Goal: Transaction & Acquisition: Purchase product/service

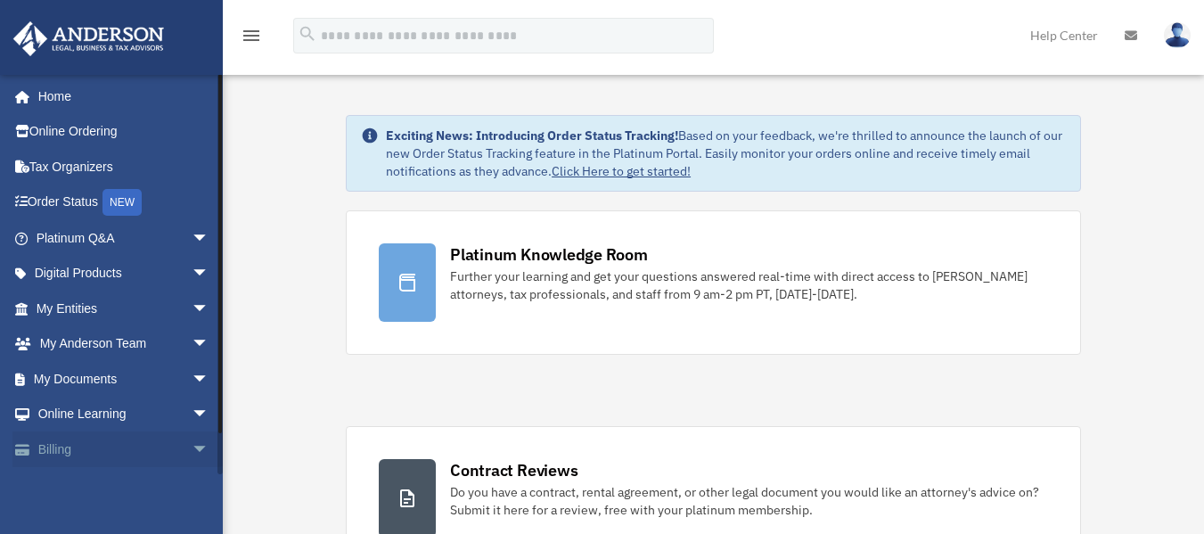
click at [192, 447] on span "arrow_drop_down" at bounding box center [210, 449] width 36 height 37
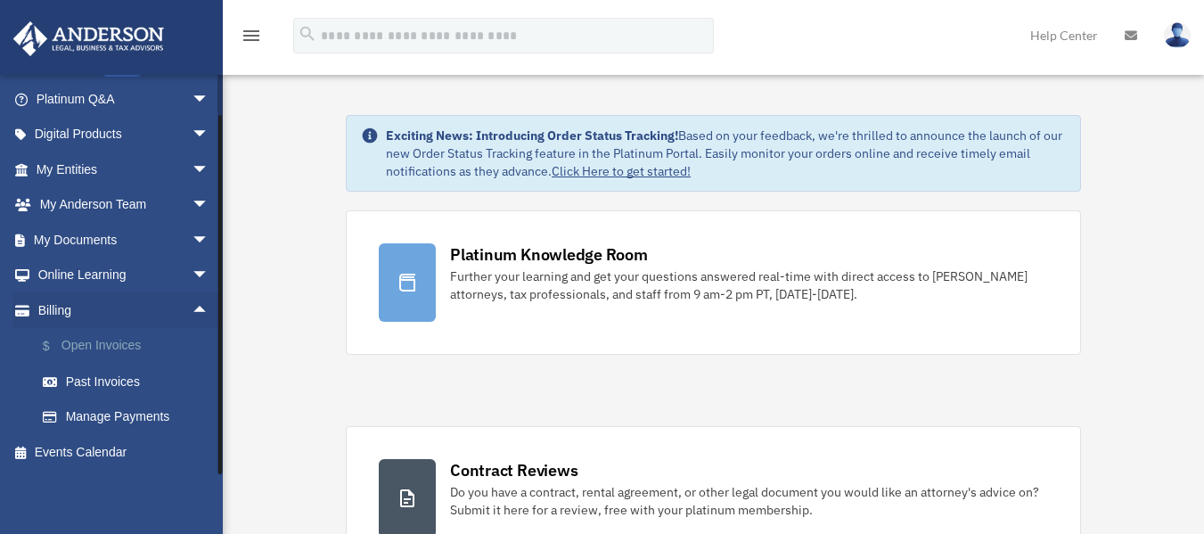
click at [125, 342] on link "$ Open Invoices" at bounding box center [130, 346] width 211 height 37
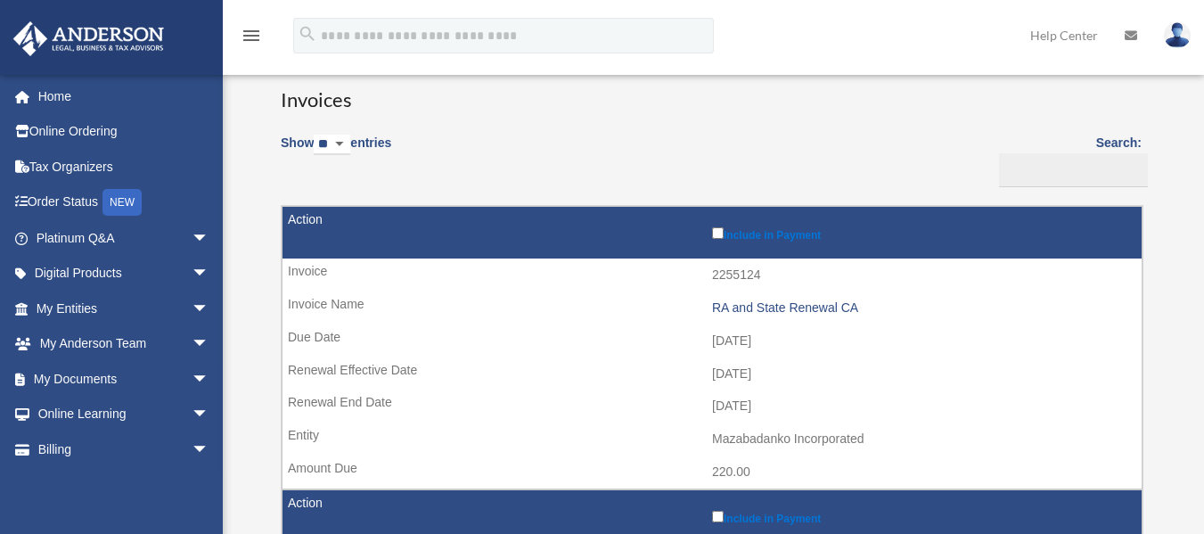
scroll to position [178, 0]
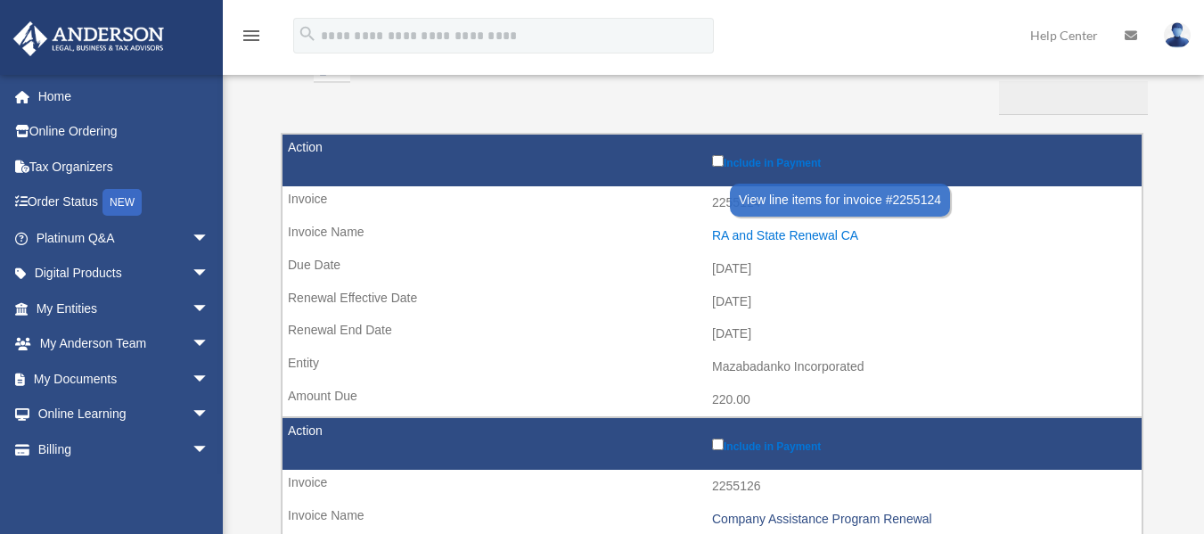
click at [781, 236] on div "RA and State Renewal CA" at bounding box center [922, 235] width 421 height 15
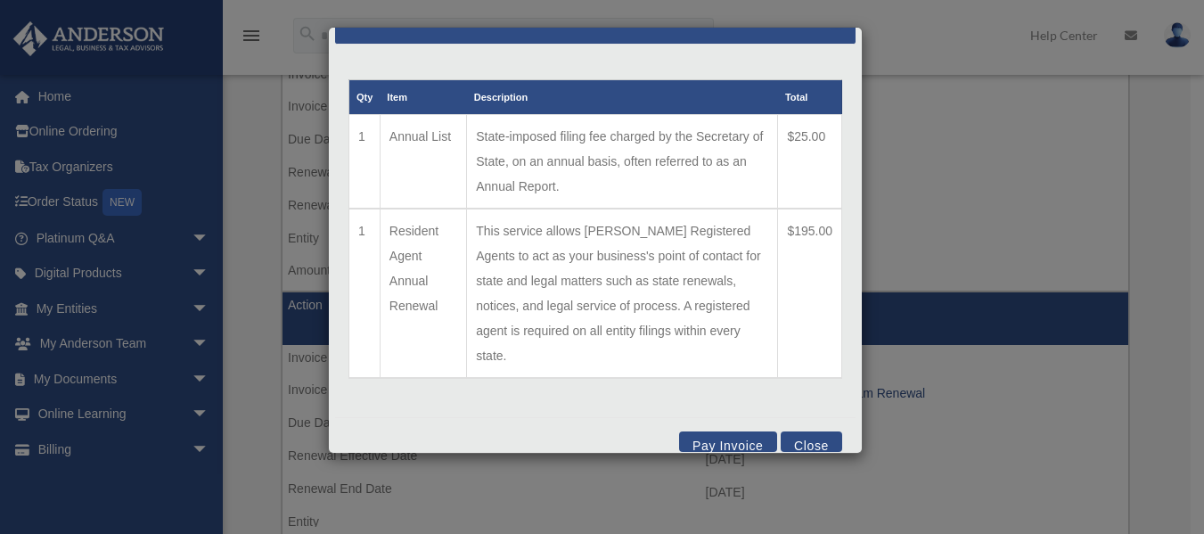
scroll to position [356, 0]
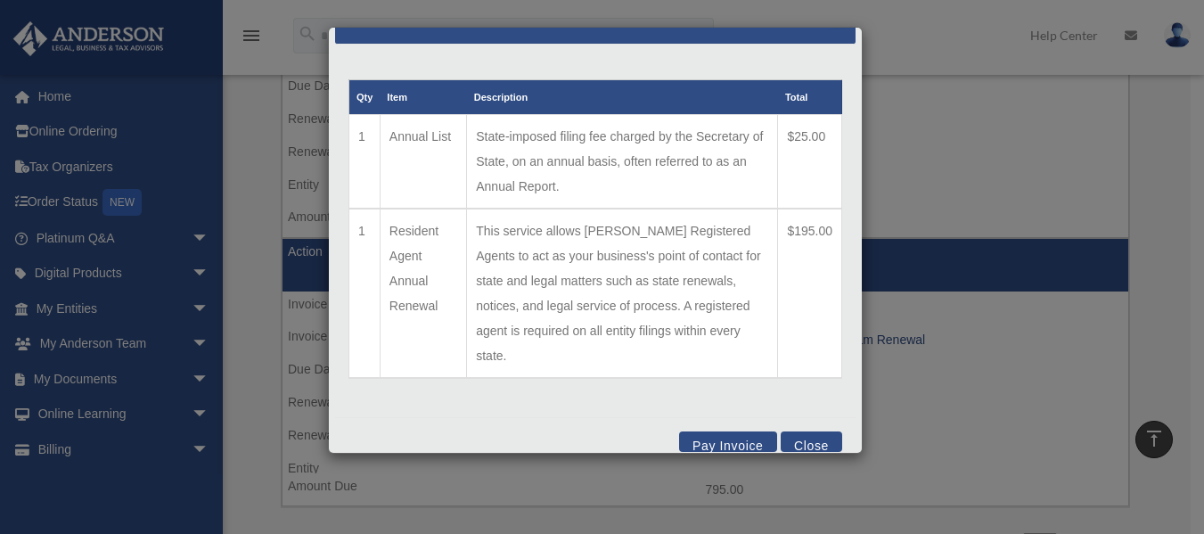
click at [715, 431] on button "Pay Invoice" at bounding box center [728, 441] width 98 height 20
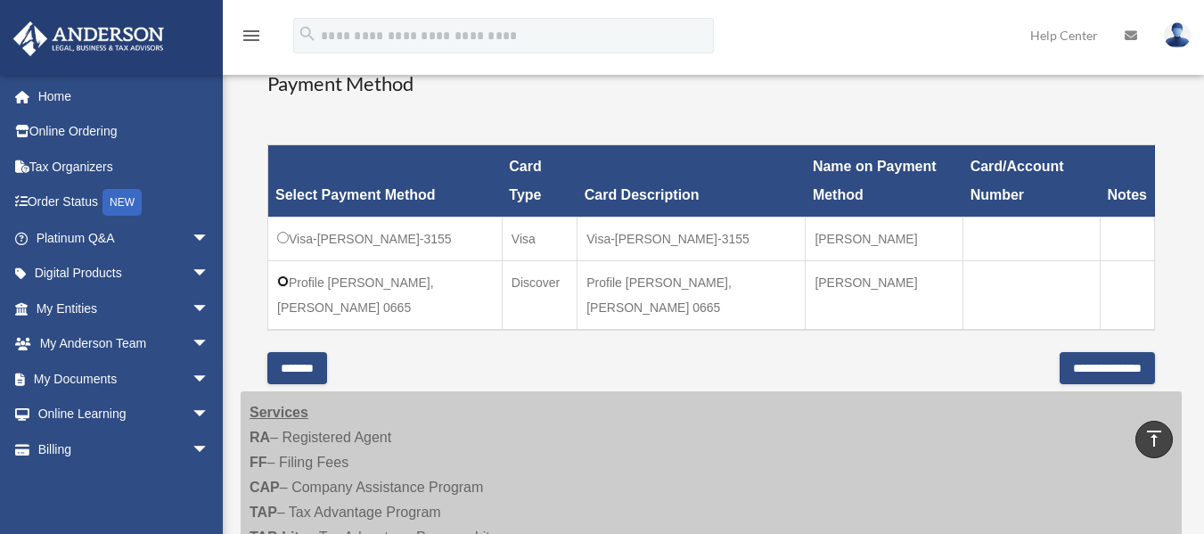
scroll to position [535, 0]
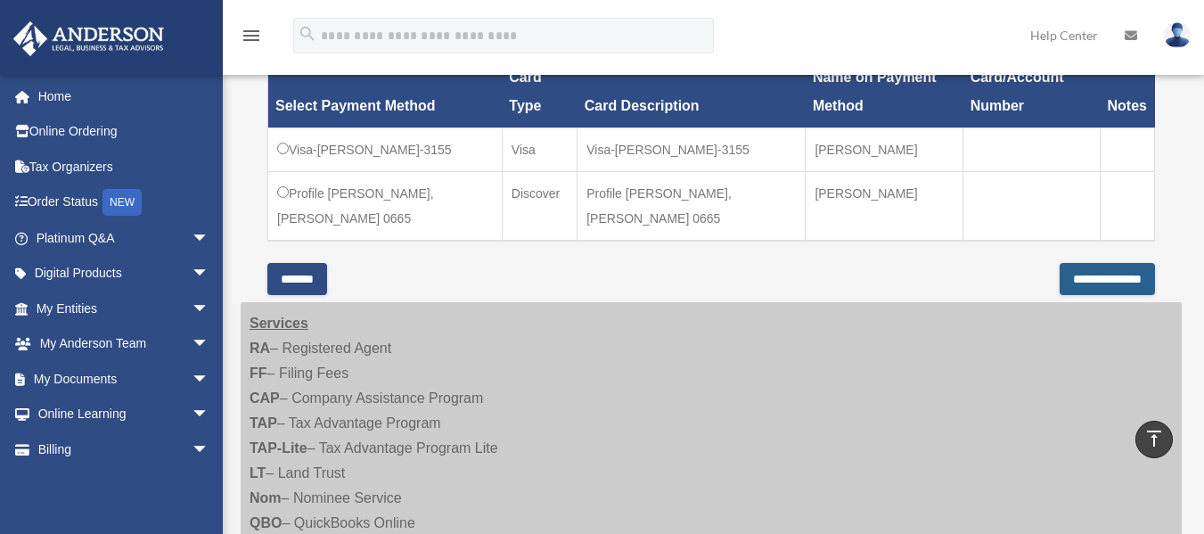
click at [1071, 268] on input "**********" at bounding box center [1106, 279] width 95 height 32
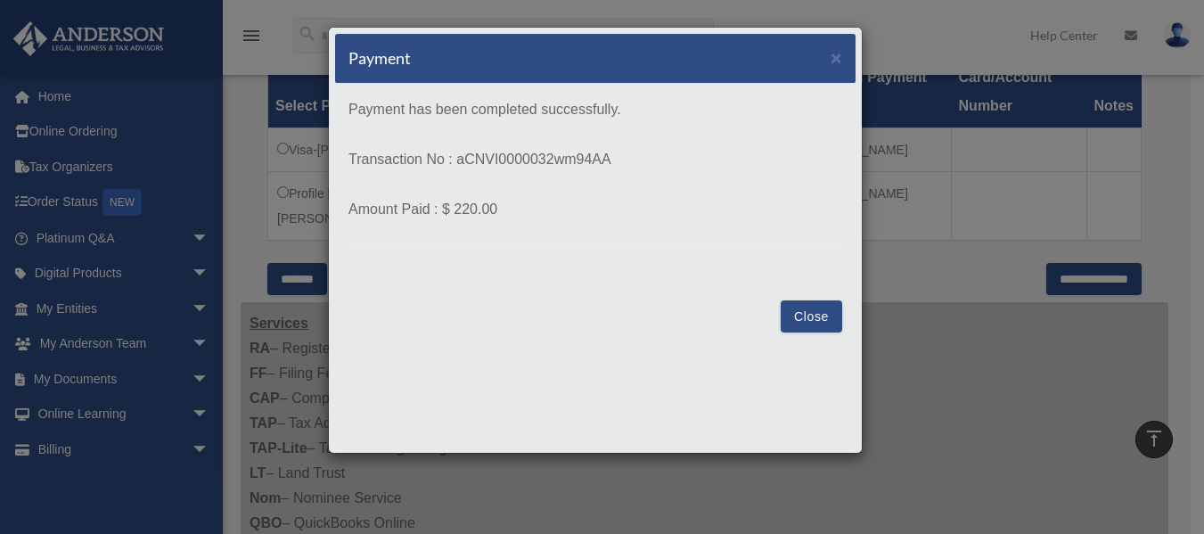
click at [818, 321] on button "Close" at bounding box center [811, 316] width 61 height 32
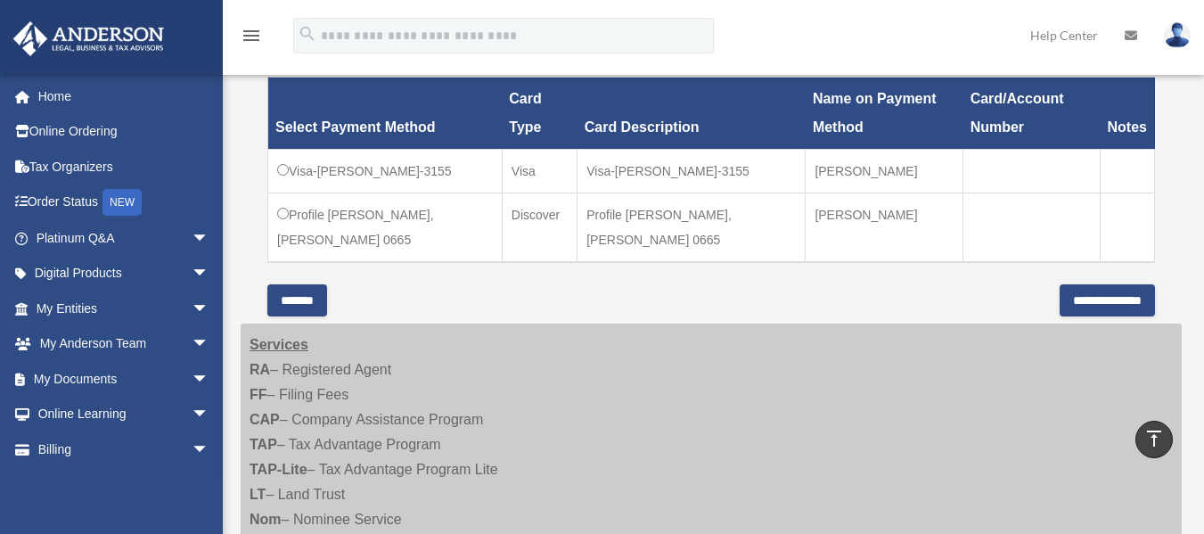
scroll to position [446, 0]
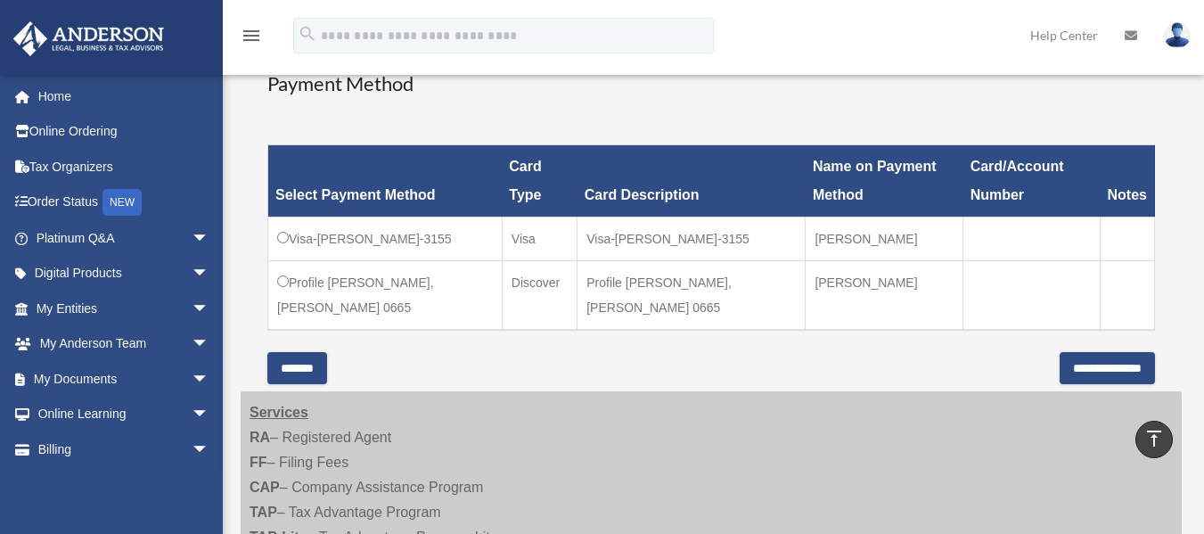
click at [326, 373] on input "*******" at bounding box center [297, 368] width 60 height 32
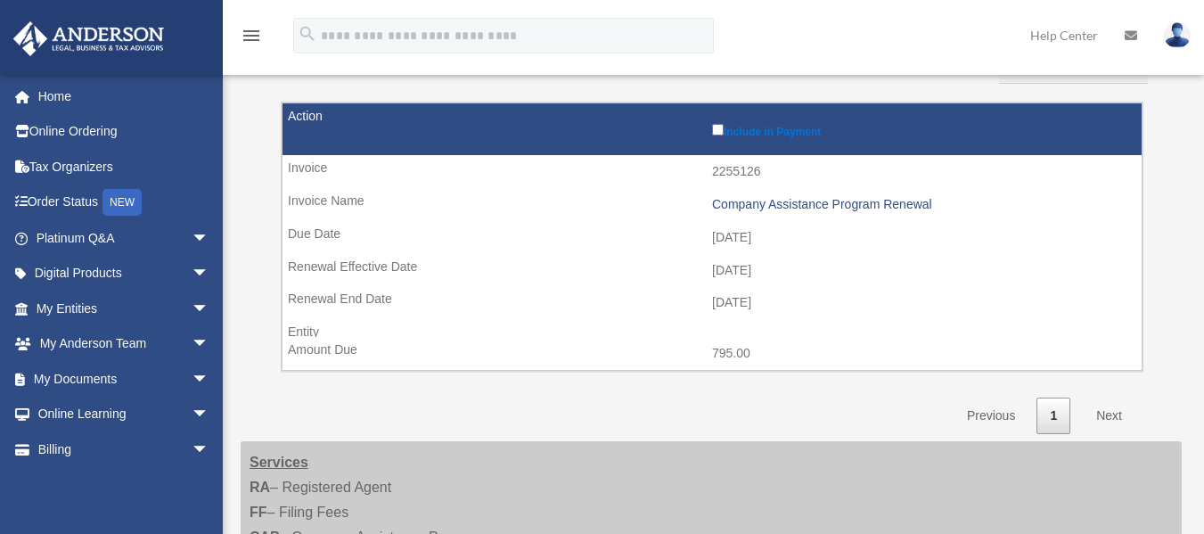
scroll to position [178, 0]
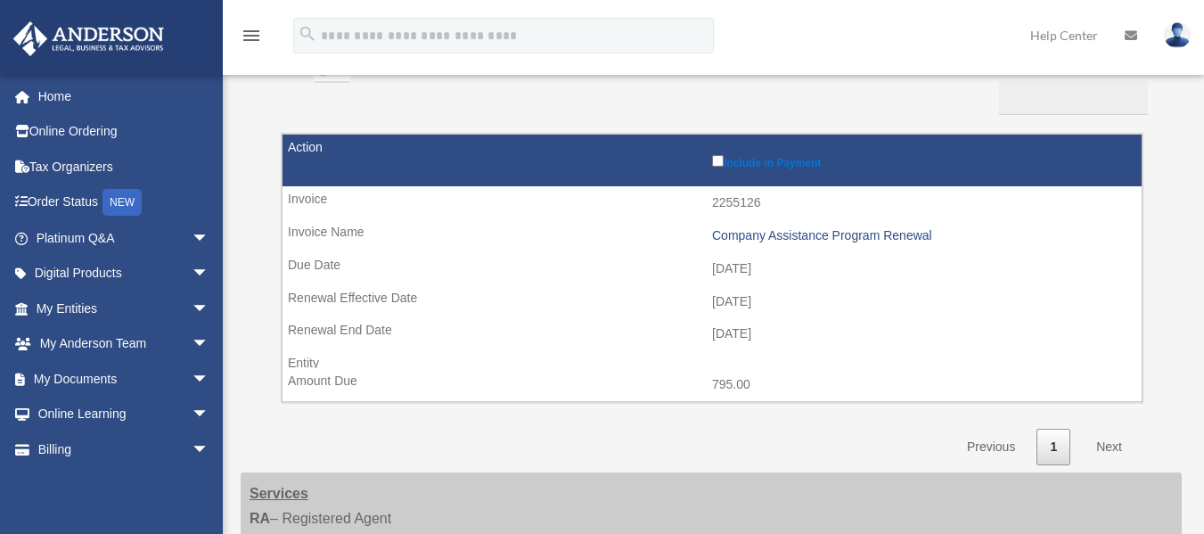
click at [766, 168] on label "Include in Payment" at bounding box center [922, 160] width 421 height 18
click at [764, 168] on label "Include in Payment" at bounding box center [922, 160] width 421 height 18
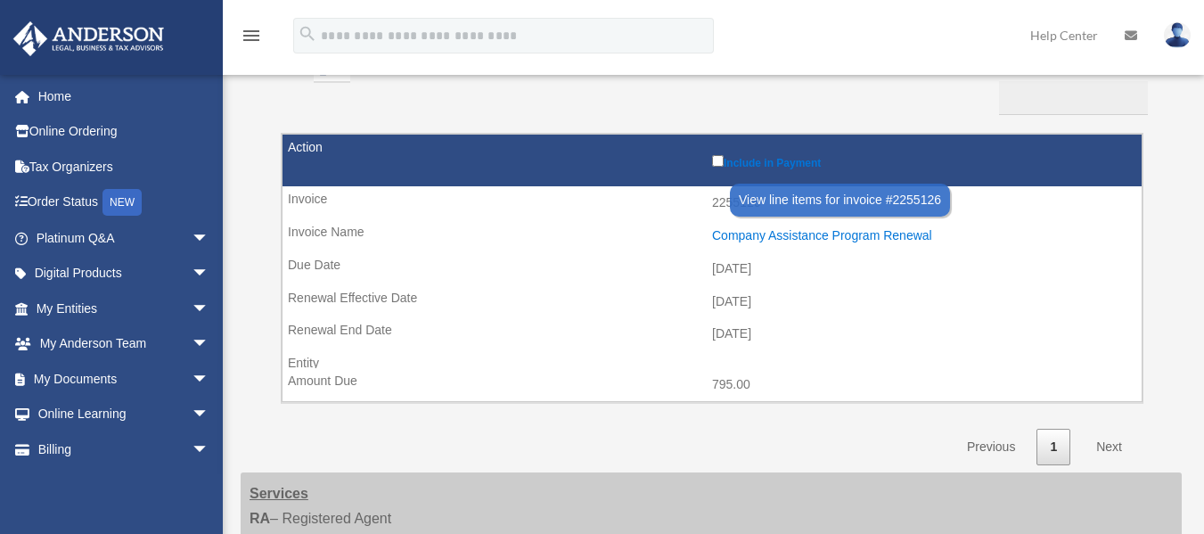
click at [733, 234] on div "Company Assistance Program Renewal" at bounding box center [922, 235] width 421 height 15
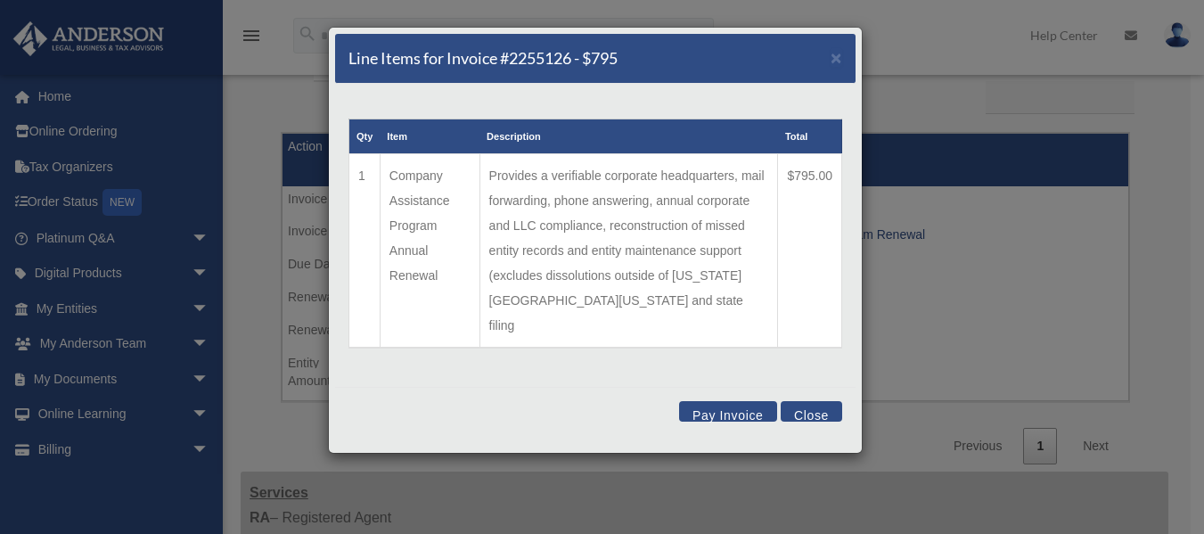
scroll to position [356, 0]
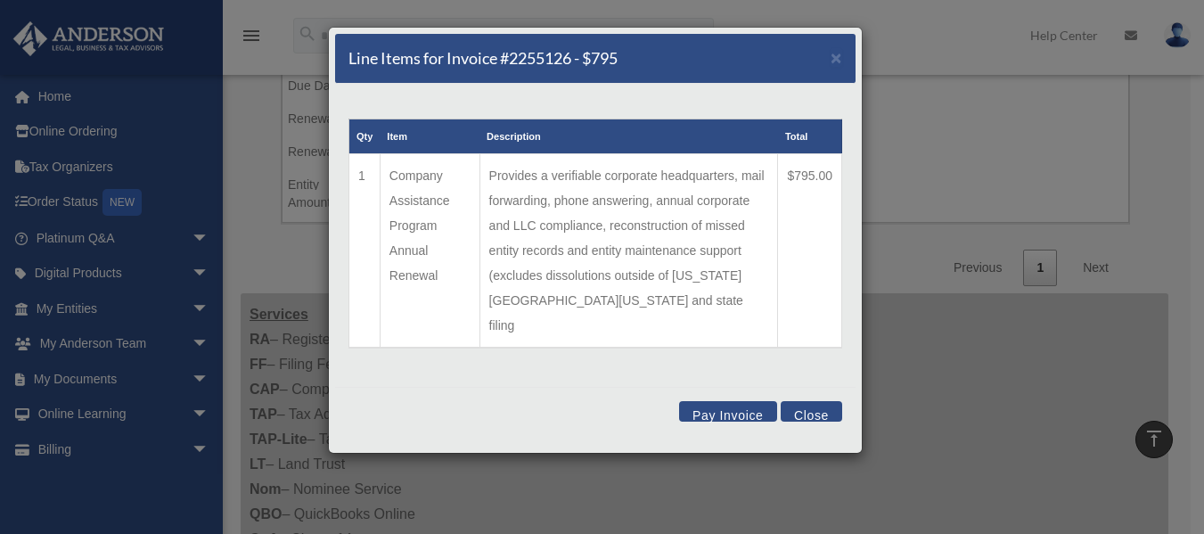
click at [715, 401] on button "Pay Invoice" at bounding box center [728, 411] width 98 height 20
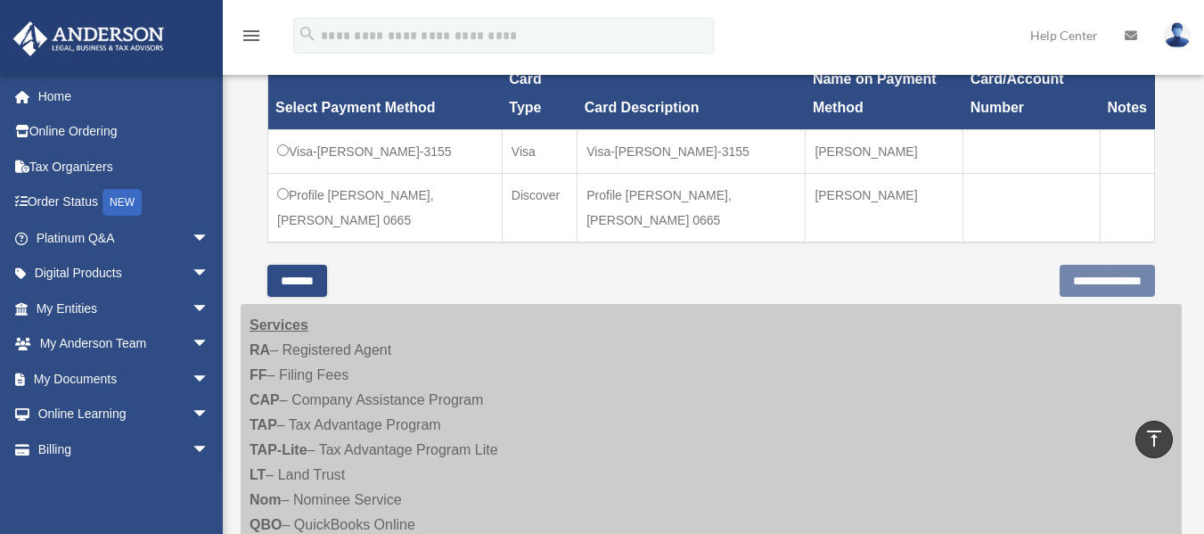
scroll to position [535, 0]
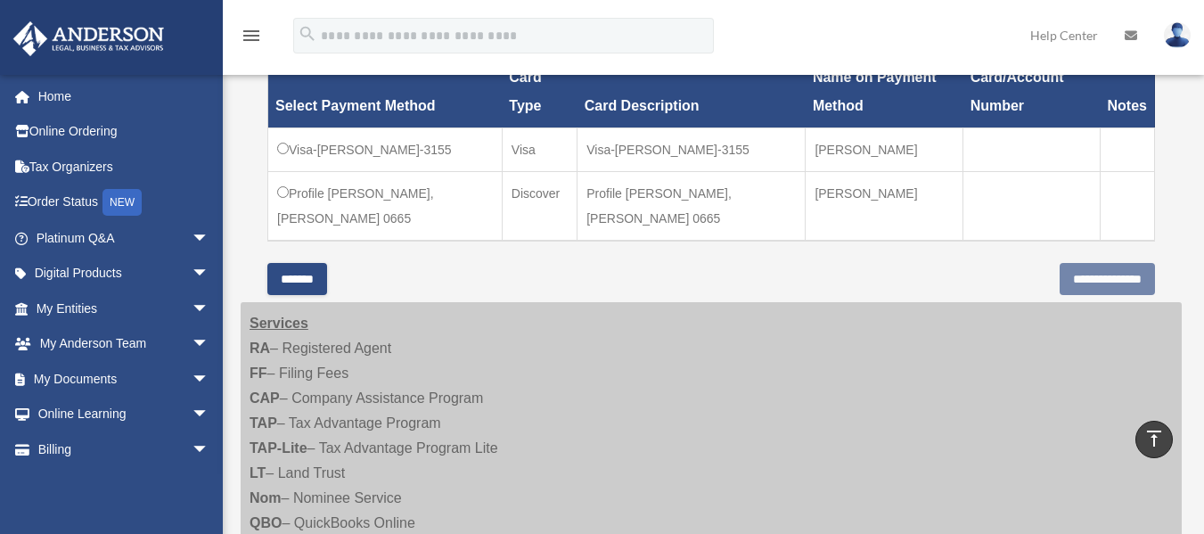
click at [353, 174] on td "Profile Orezechowski, Erik J. 0665" at bounding box center [385, 206] width 234 height 69
click at [1059, 284] on input "**********" at bounding box center [1106, 279] width 95 height 32
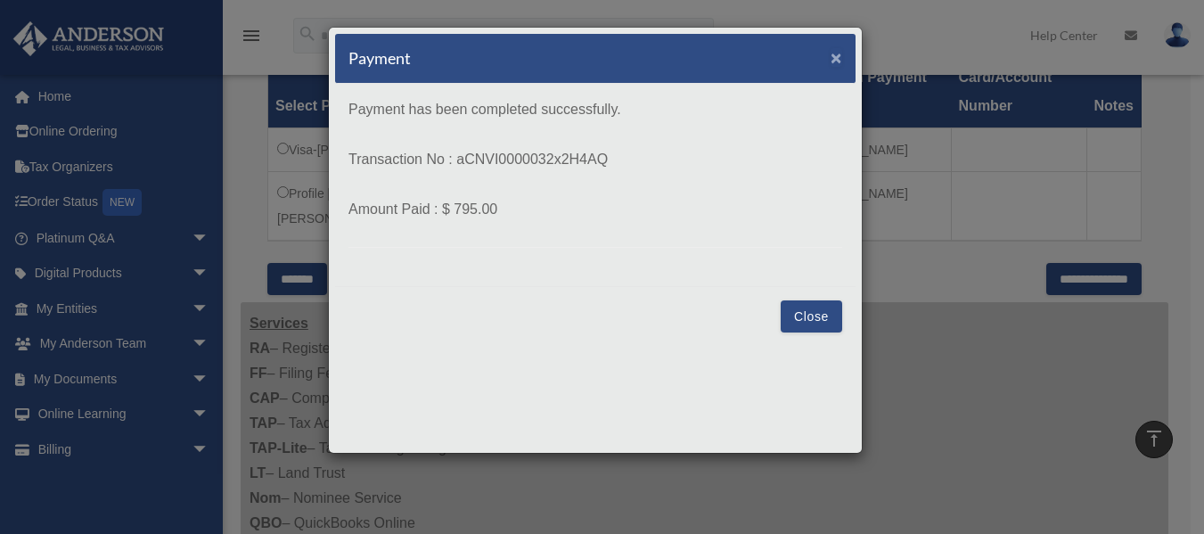
click at [832, 56] on span "×" at bounding box center [836, 57] width 12 height 20
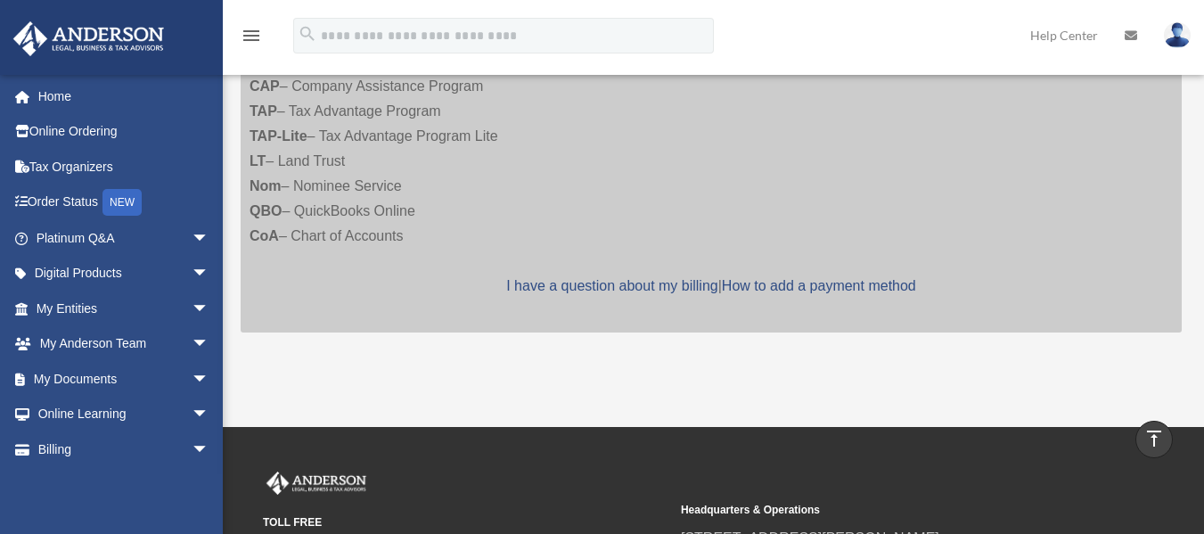
scroll to position [384, 0]
